Goal: Task Accomplishment & Management: Use online tool/utility

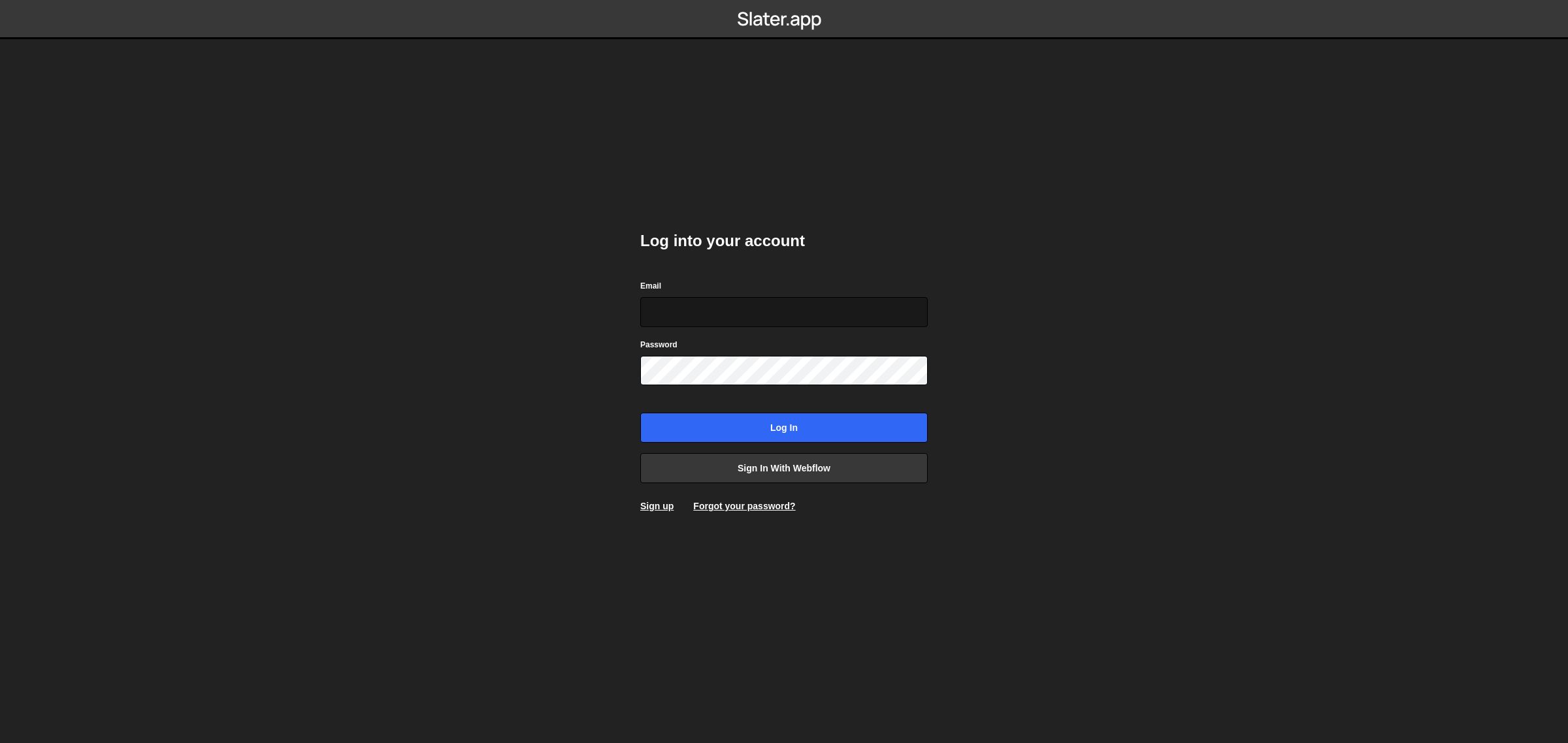
click at [795, 311] on input "Email" at bounding box center [783, 312] width 287 height 30
type input "madsgleitzesmith@gmail.com"
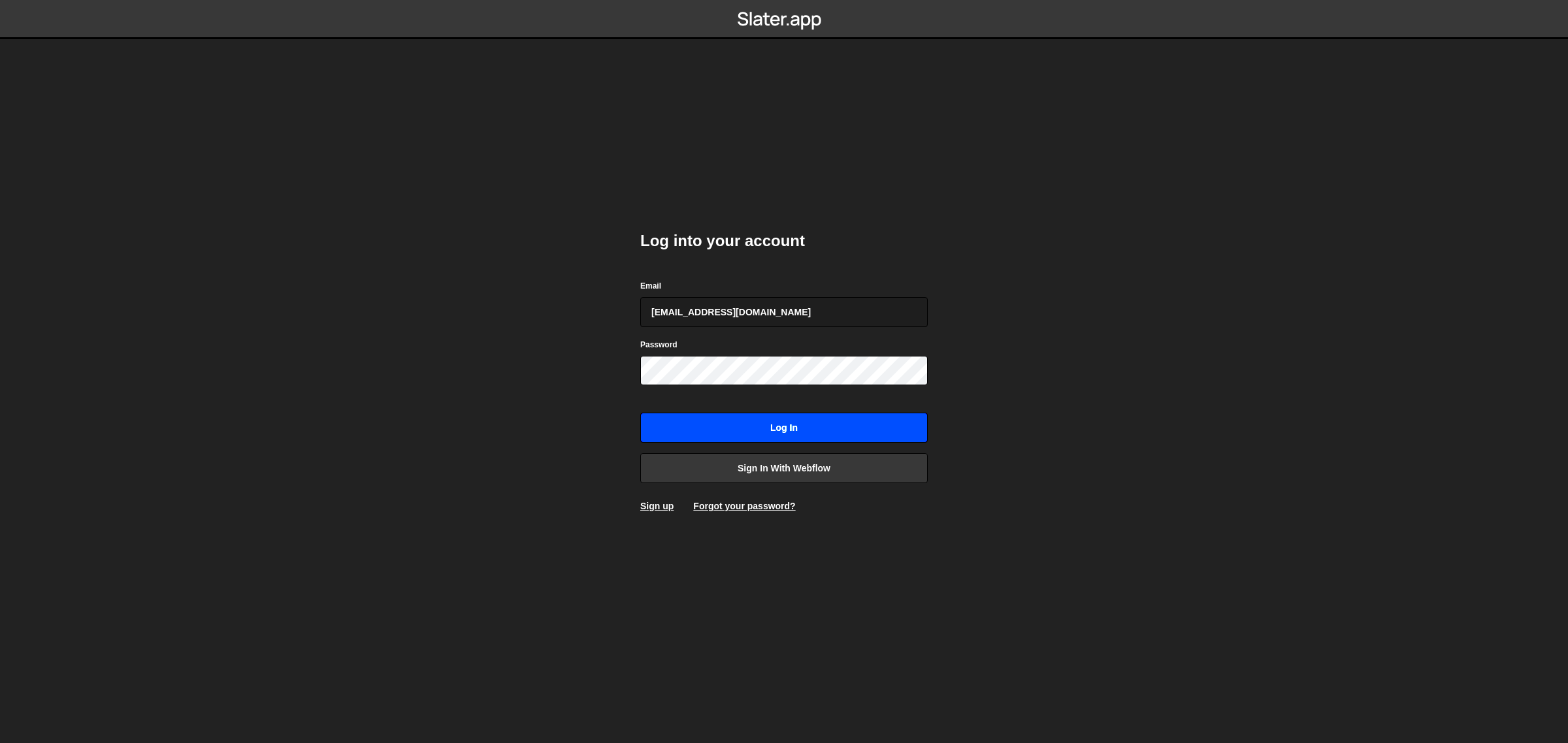
click at [789, 422] on input "Log in" at bounding box center [783, 428] width 287 height 30
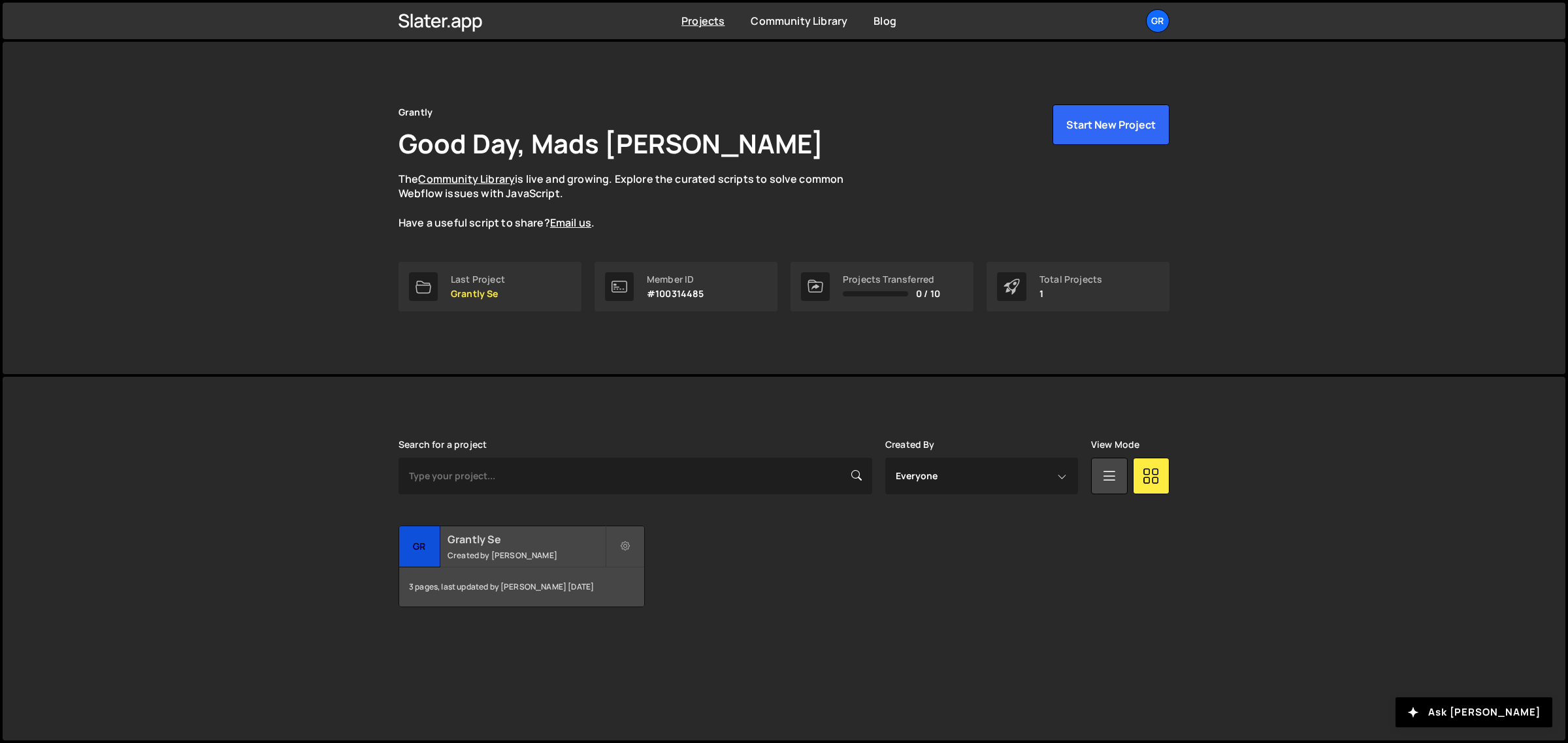
click at [553, 544] on h2 "Grantly Se" at bounding box center [526, 539] width 158 height 14
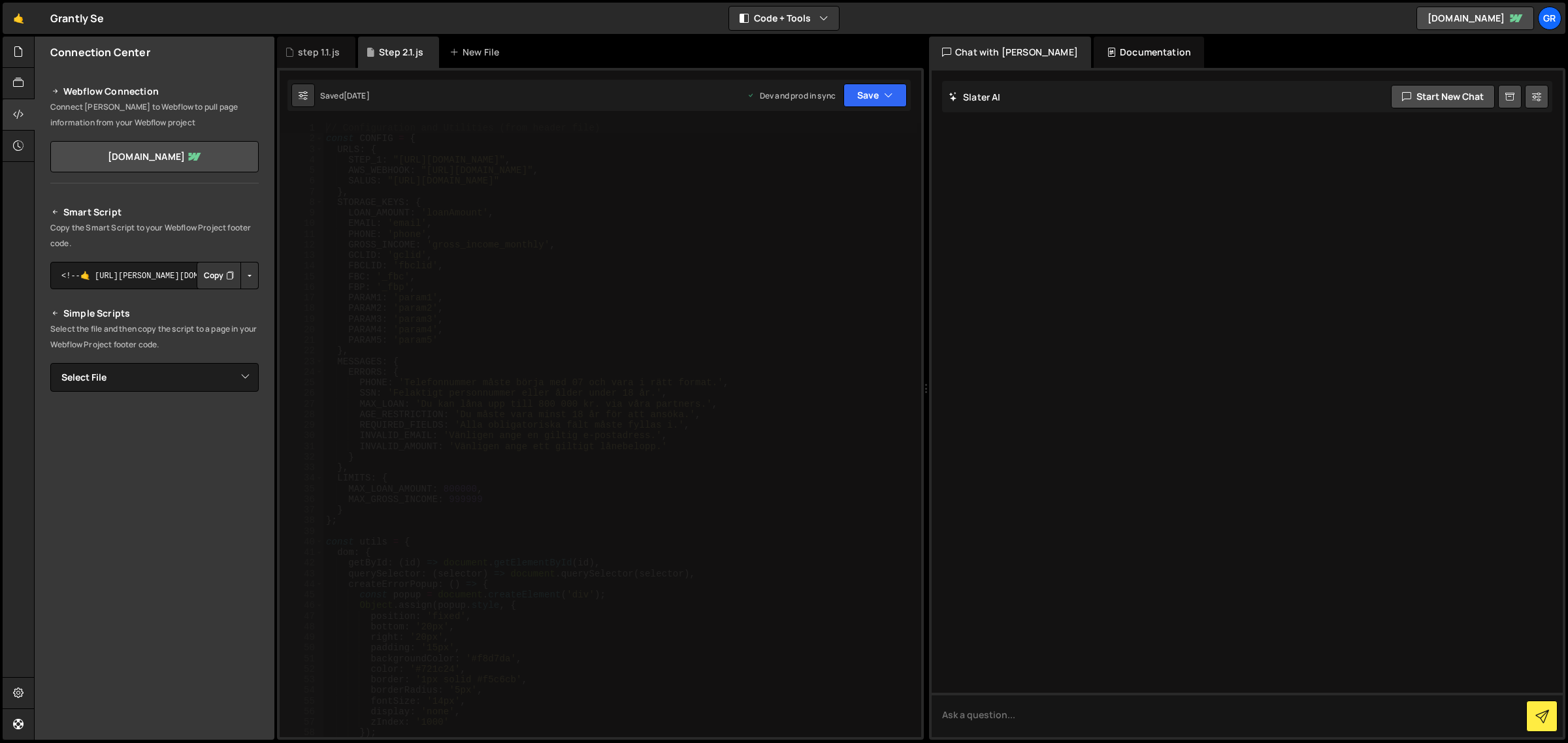
click at [639, 222] on div "// Configuration and Utilities (from header file) const CONFIG = { URLS : { STE…" at bounding box center [620, 441] width 594 height 637
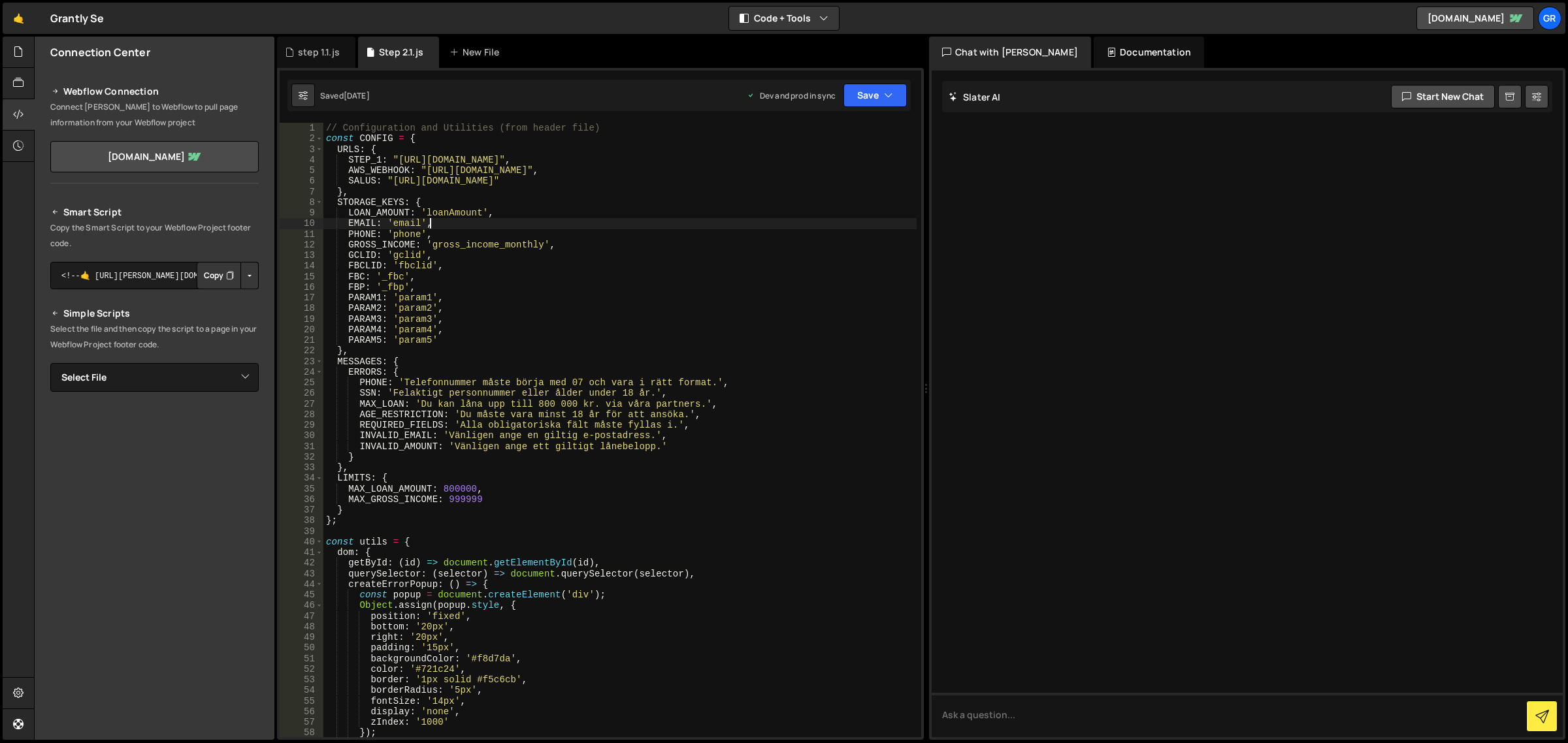
click at [641, 227] on div "// Configuration and Utilities (from header file) const CONFIG = { URLS : { STE…" at bounding box center [620, 441] width 594 height 637
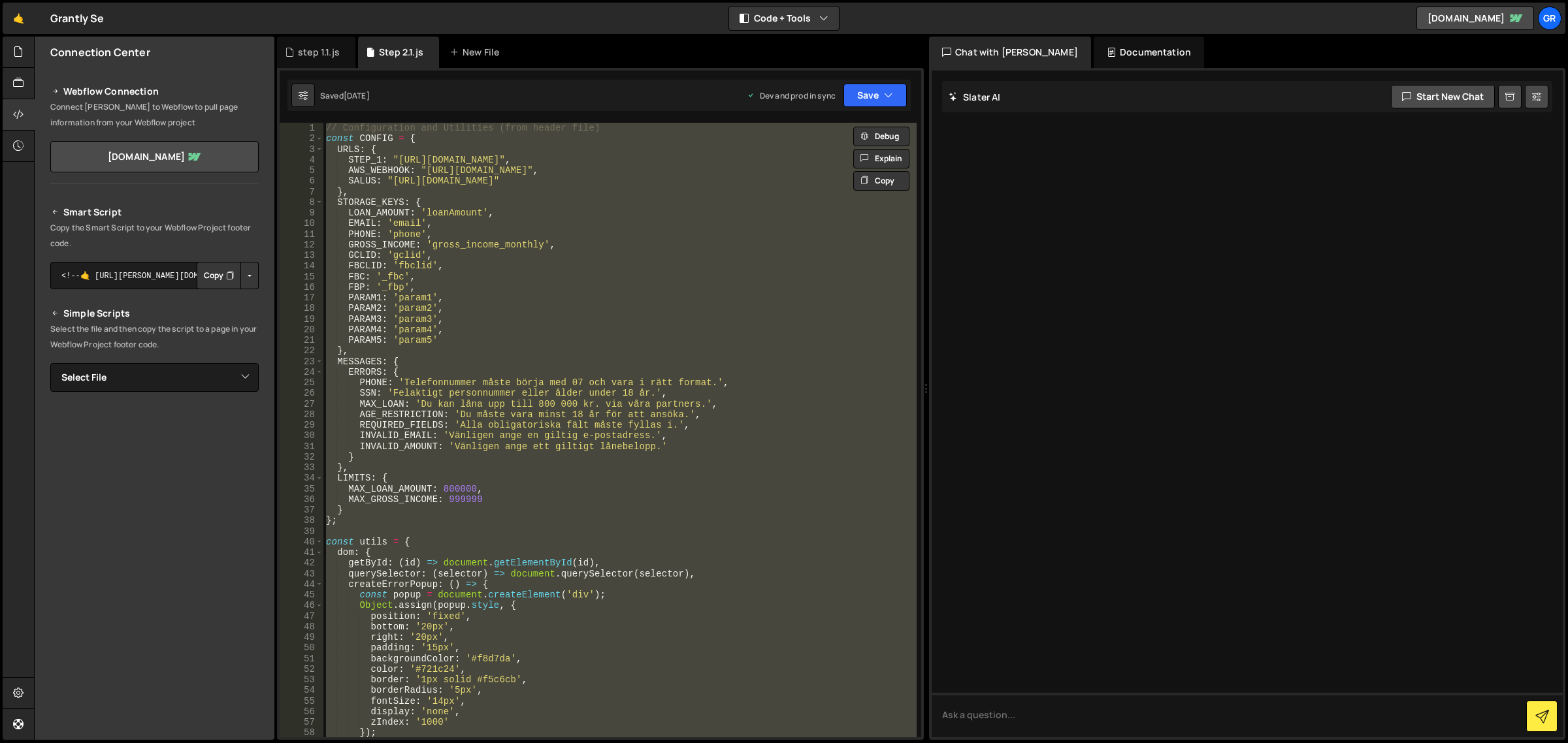
click at [478, 282] on div "// Configuration and Utilities (from header file) const CONFIG = { URLS : { STE…" at bounding box center [620, 430] width 593 height 615
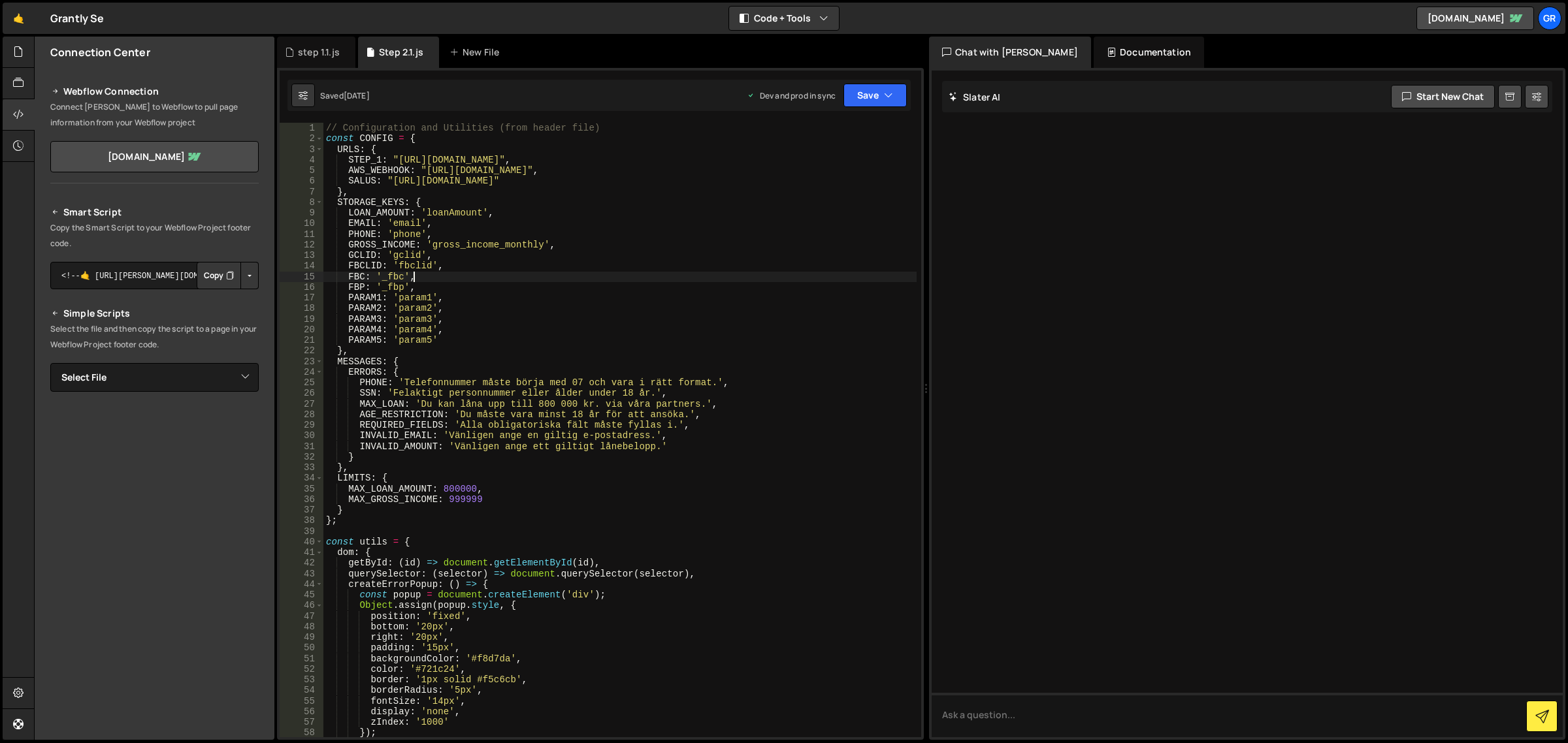
click at [537, 282] on div "// Configuration and Utilities (from header file) const CONFIG = { URLS : { STE…" at bounding box center [620, 441] width 594 height 637
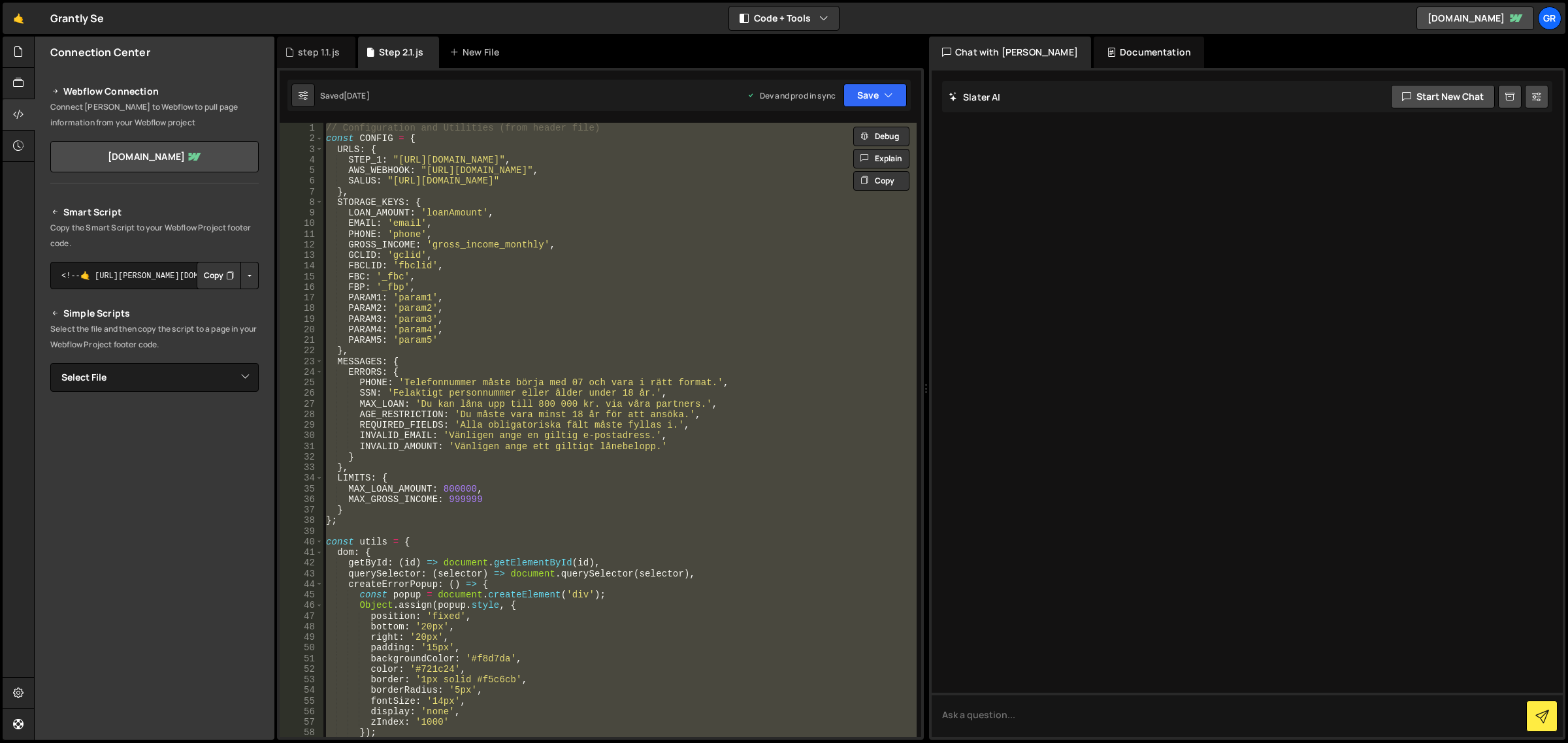
click at [641, 269] on div "// Configuration and Utilities (from header file) const CONFIG = { URLS : { STE…" at bounding box center [620, 430] width 593 height 615
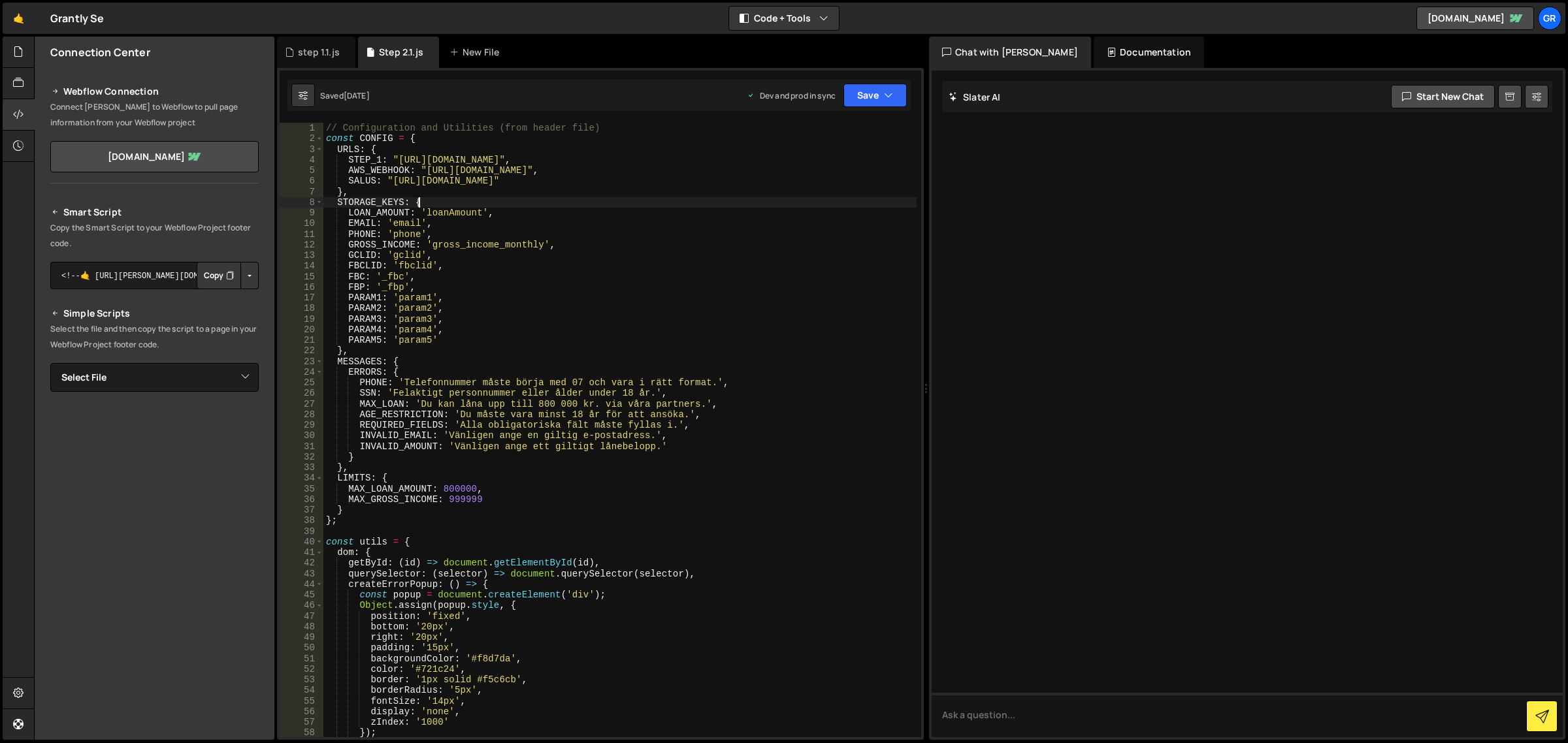
click at [505, 206] on div "// Configuration and Utilities (from header file) const CONFIG = { URLS : { STE…" at bounding box center [620, 441] width 594 height 637
type textarea "};"
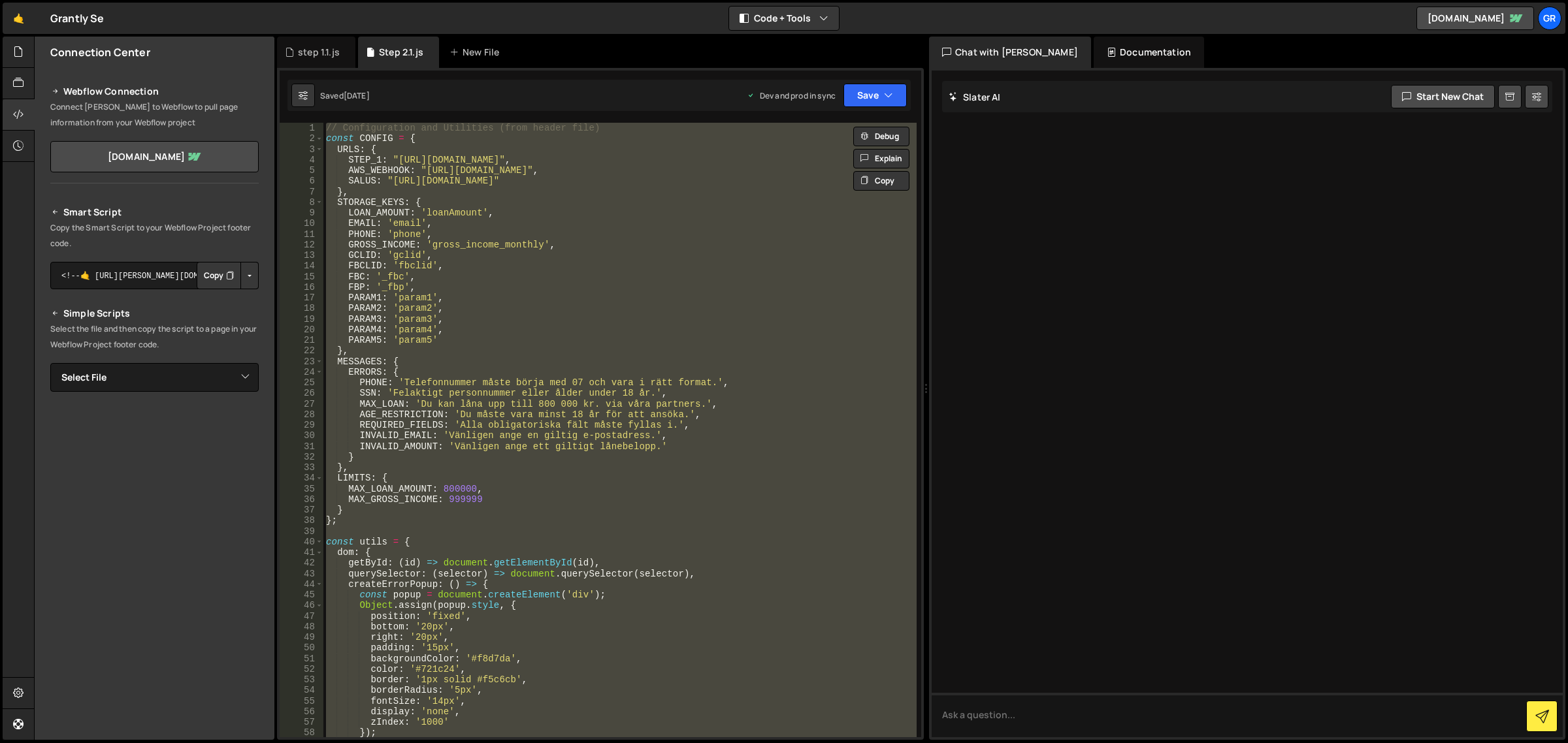
paste textarea
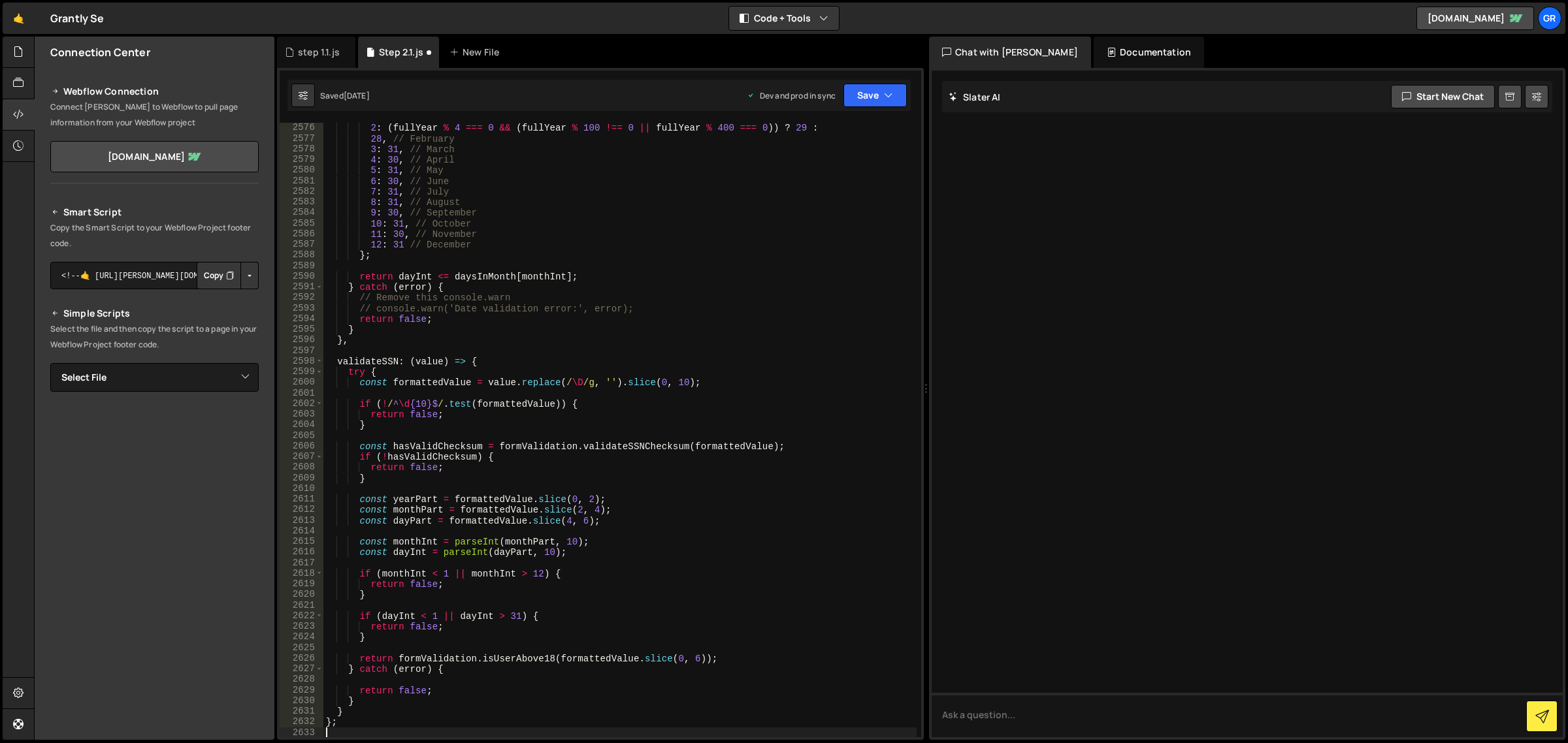
scroll to position [20788, 0]
type textarea "};"
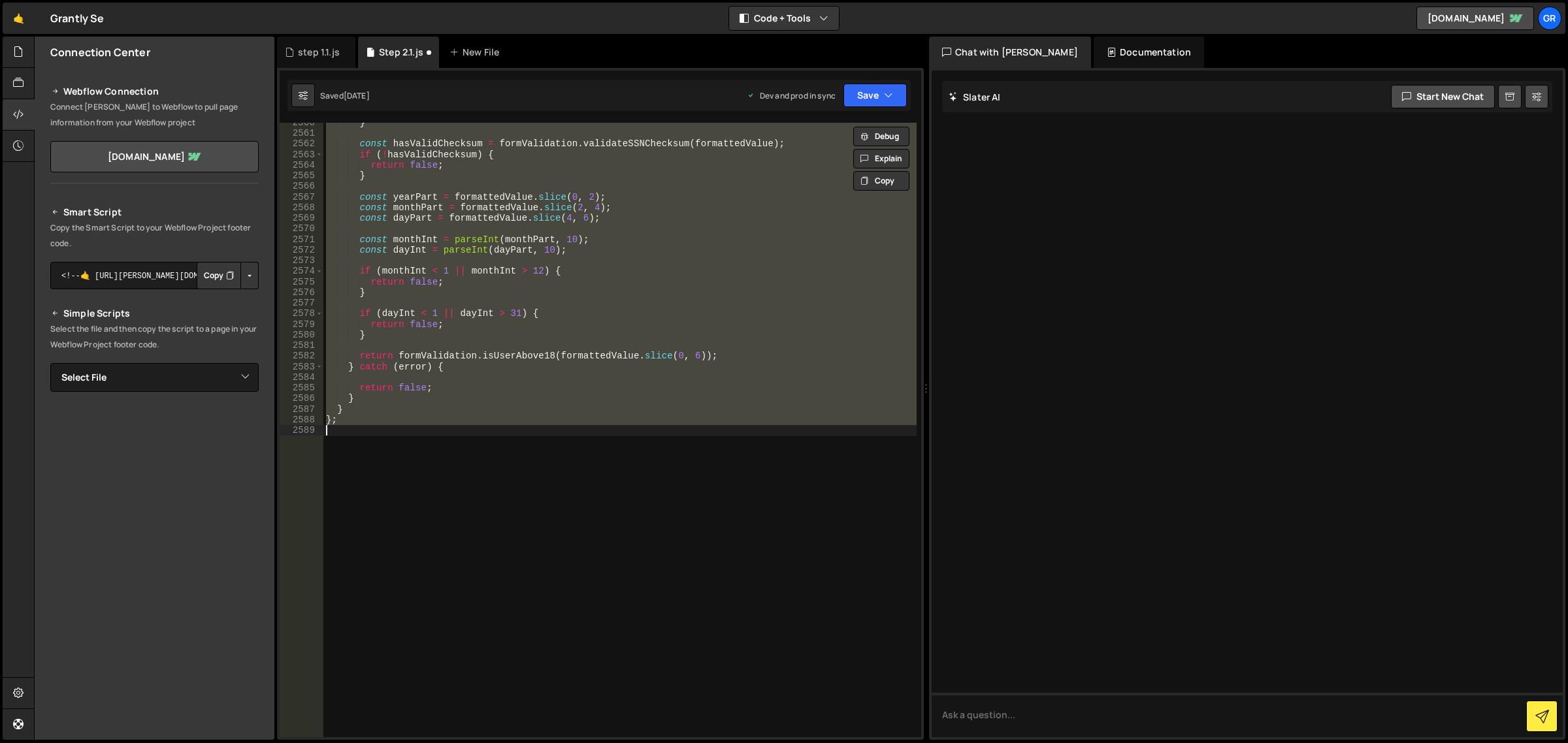
paste textarea
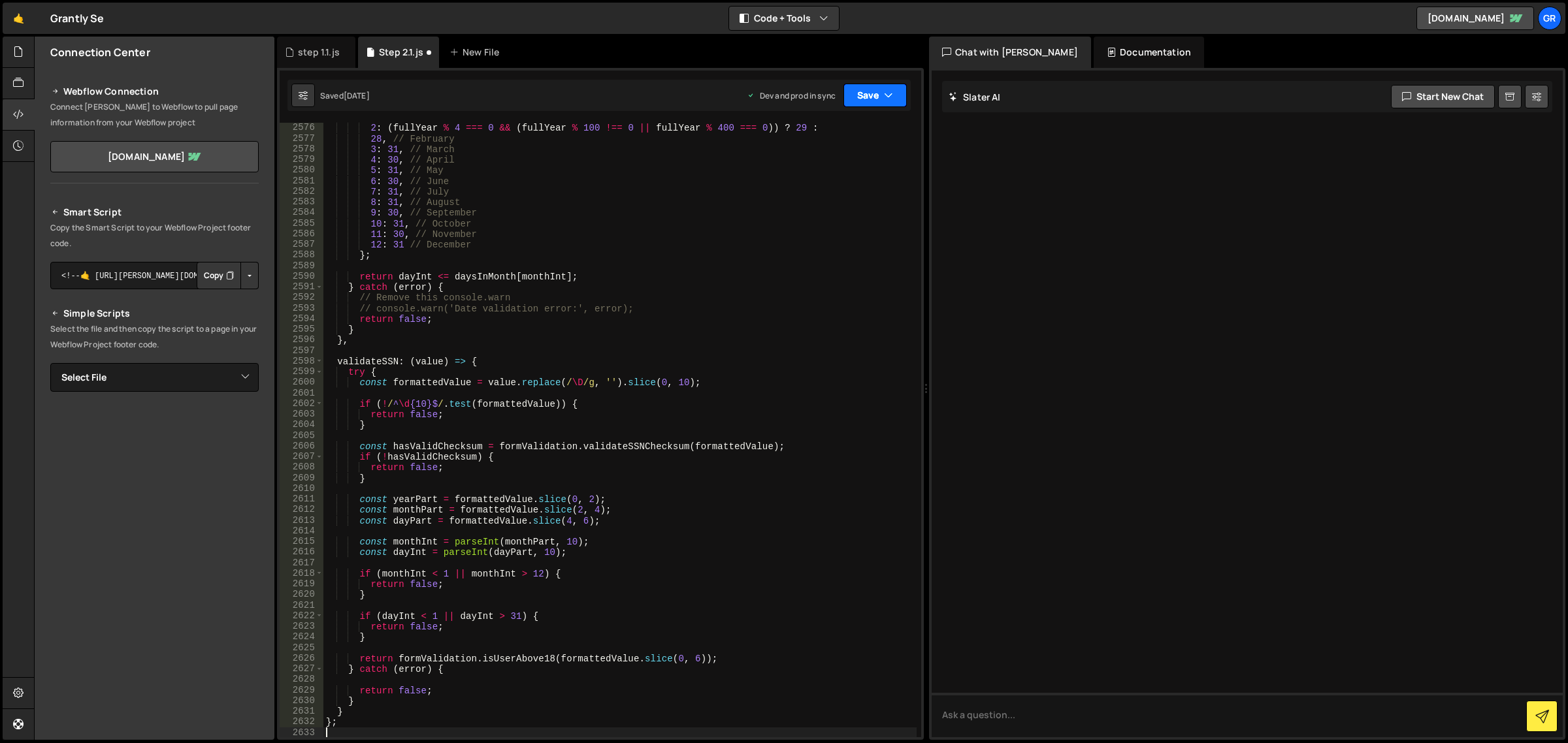
click at [853, 102] on button "Save" at bounding box center [875, 95] width 64 height 23
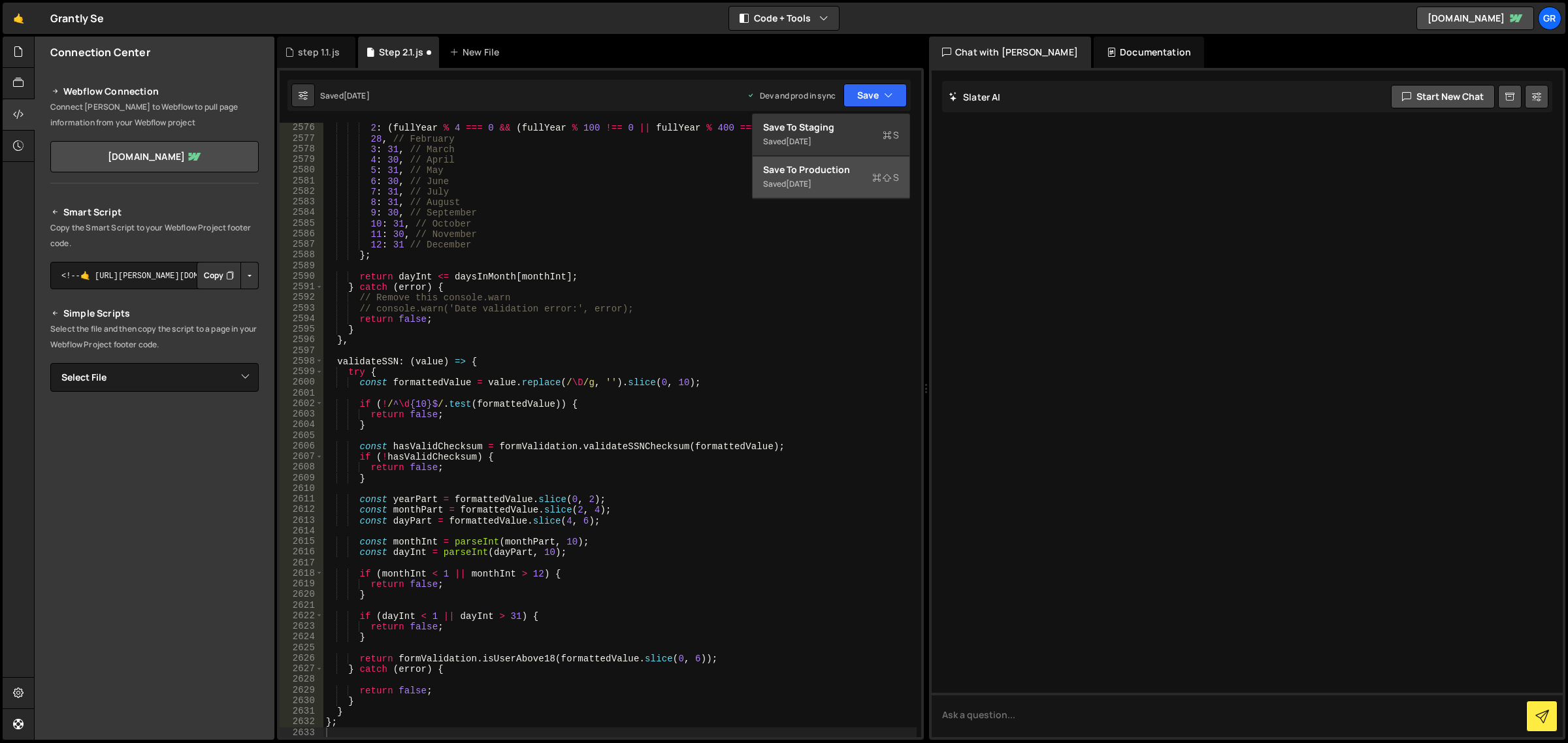
click at [859, 170] on div "Save to Production S" at bounding box center [830, 170] width 136 height 13
